Goal: Check status: Check status

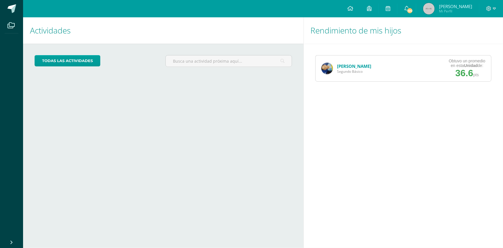
click at [350, 65] on link "[PERSON_NAME]" at bounding box center [355, 66] width 34 height 6
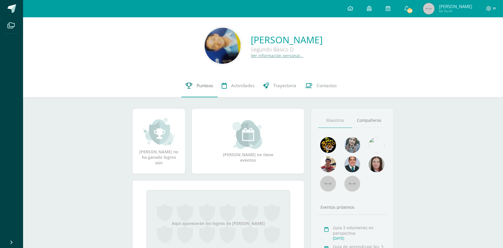
click at [207, 86] on span "Punteos" at bounding box center [205, 86] width 16 height 6
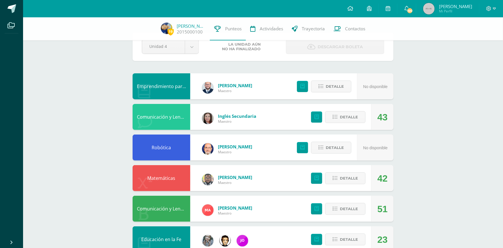
scroll to position [20, 0]
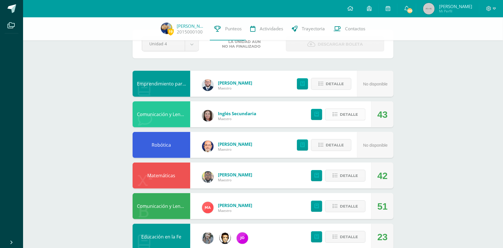
click at [333, 114] on icon at bounding box center [335, 114] width 5 height 5
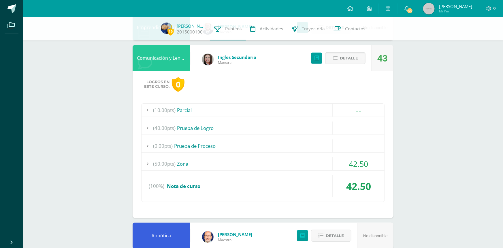
scroll to position [80, 0]
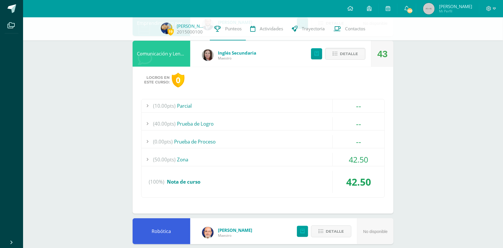
click at [149, 157] on div at bounding box center [148, 159] width 12 height 13
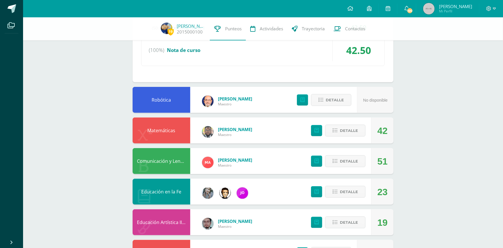
scroll to position [234, 0]
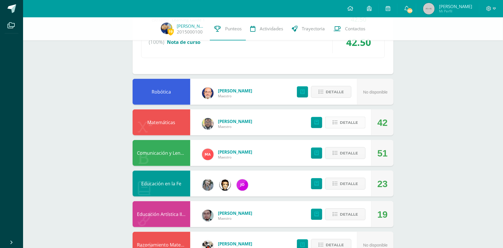
click at [338, 123] on icon at bounding box center [335, 122] width 5 height 5
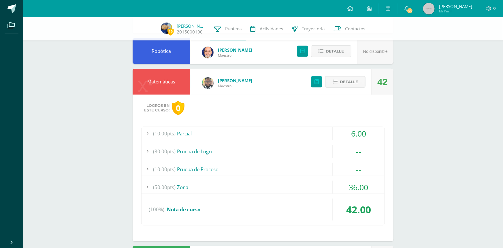
scroll to position [291, 0]
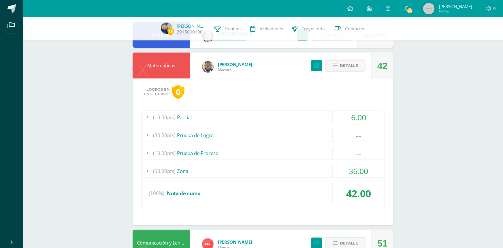
click at [147, 168] on div at bounding box center [148, 170] width 12 height 13
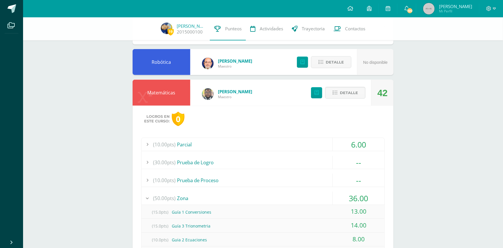
scroll to position [251, 0]
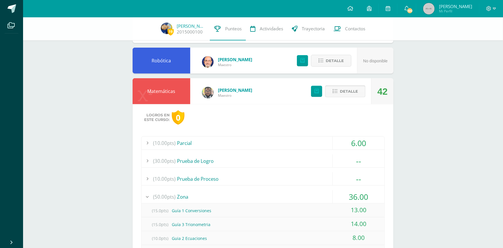
click at [336, 91] on icon at bounding box center [335, 91] width 5 height 5
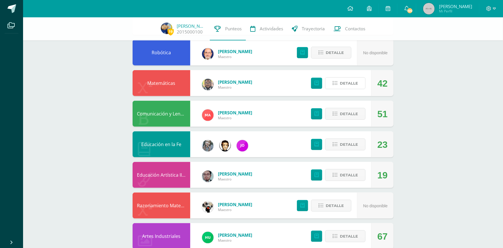
scroll to position [259, 0]
click at [336, 111] on button "Detalle" at bounding box center [345, 114] width 40 height 12
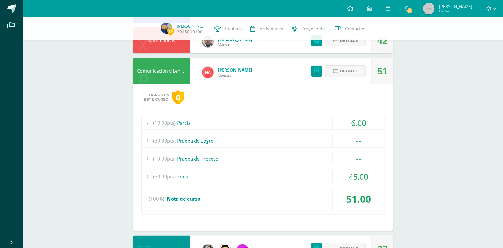
scroll to position [306, 0]
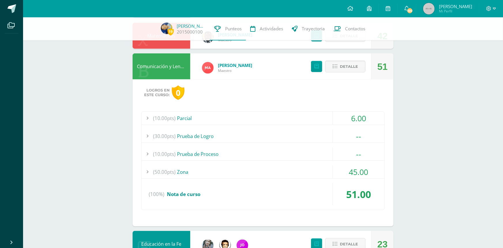
click at [147, 170] on div at bounding box center [148, 171] width 12 height 13
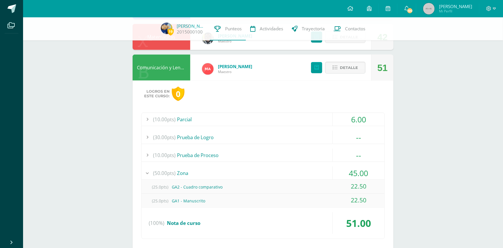
scroll to position [304, 0]
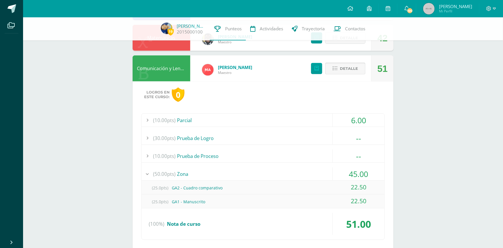
click at [335, 69] on icon at bounding box center [335, 68] width 5 height 5
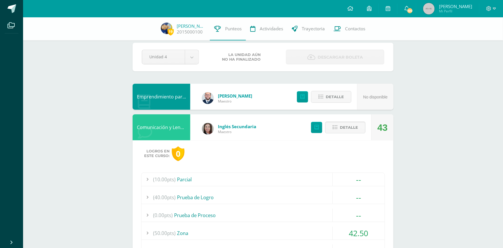
scroll to position [0, 0]
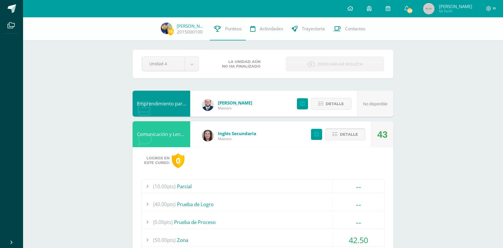
click at [334, 133] on icon at bounding box center [335, 134] width 5 height 5
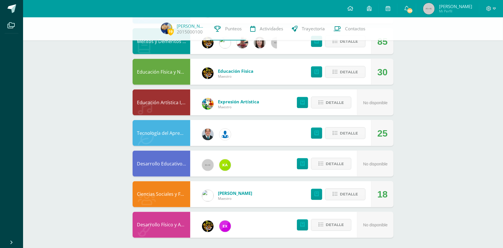
scroll to position [369, 0]
